Goal: Information Seeking & Learning: Learn about a topic

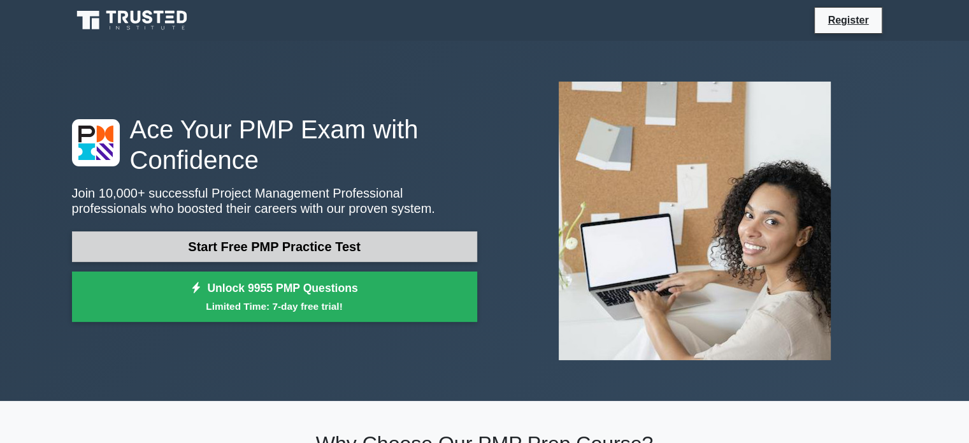
click at [263, 249] on link "Start Free PMP Practice Test" at bounding box center [274, 246] width 405 height 31
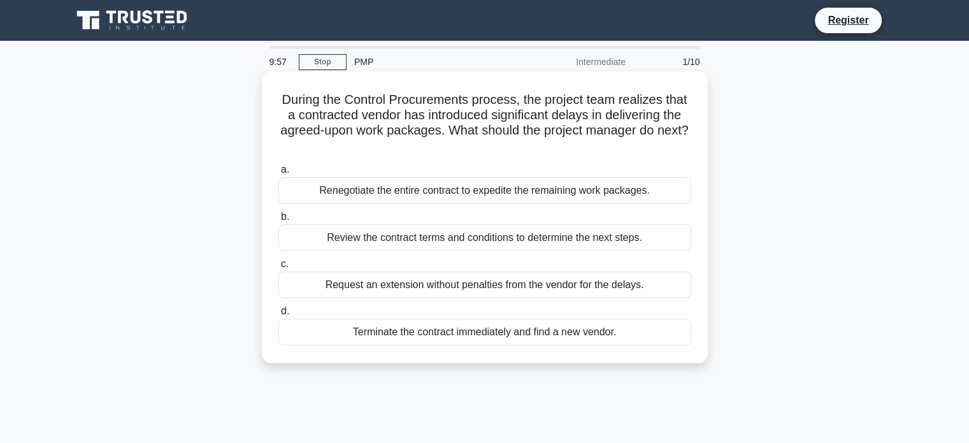
click at [373, 188] on div "Renegotiate the entire contract to expedite the remaining work packages." at bounding box center [484, 190] width 413 height 27
click at [278, 174] on input "a. Renegotiate the entire contract to expedite the remaining work packages." at bounding box center [278, 170] width 0 height 8
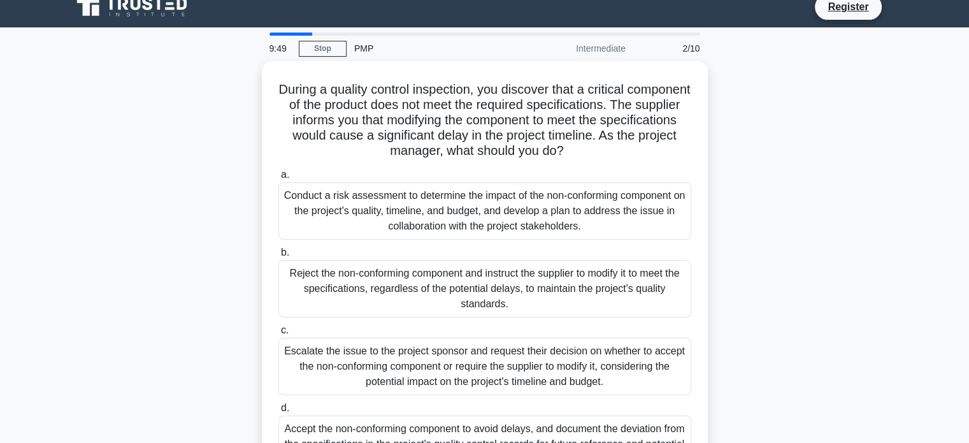
scroll to position [13, 0]
